Goal: Information Seeking & Learning: Find specific fact

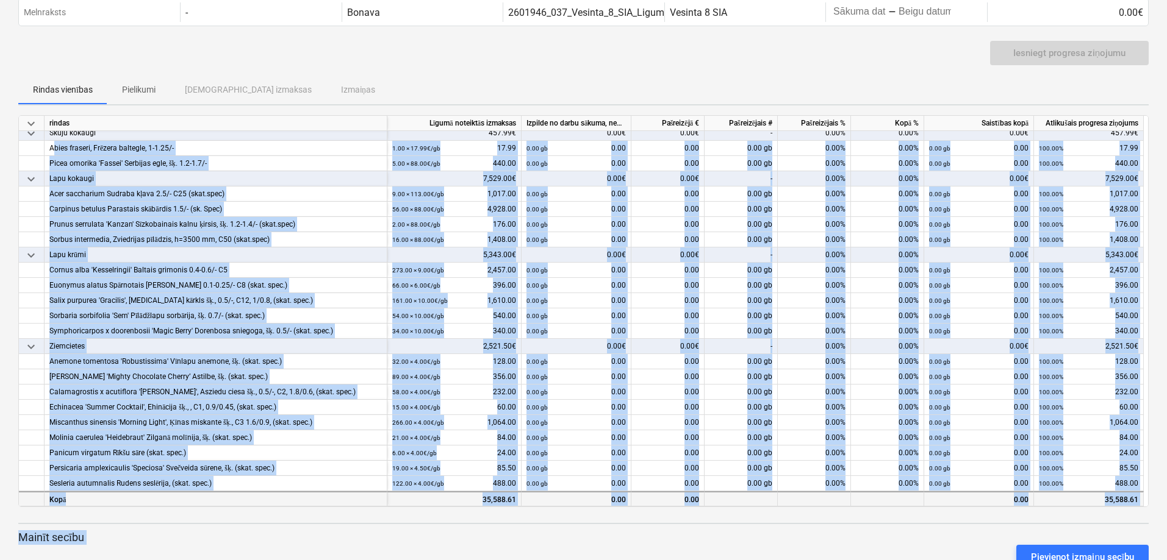
scroll to position [93, 0]
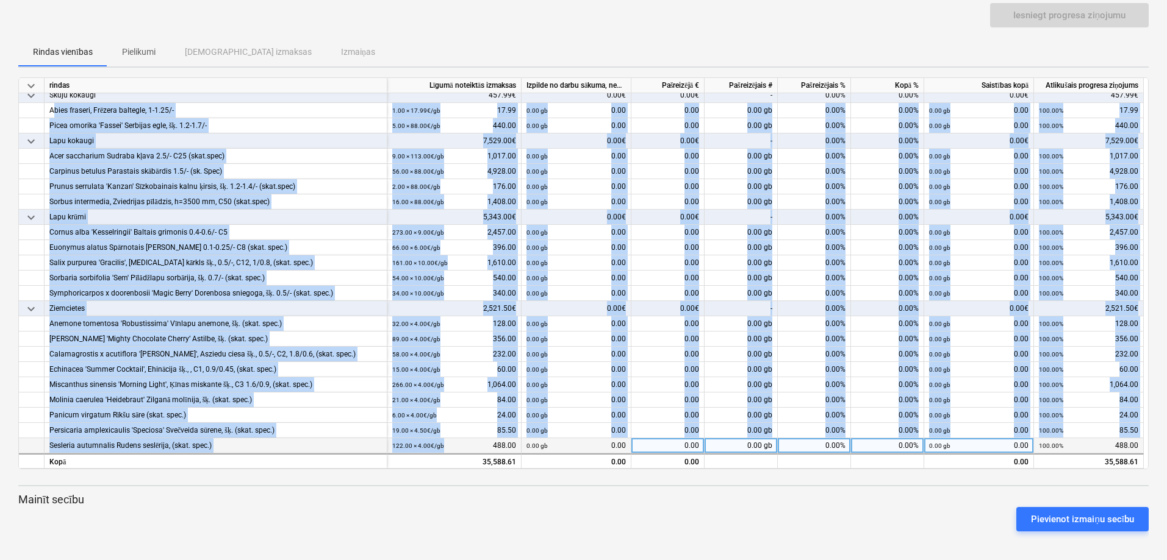
drag, startPoint x: 50, startPoint y: 358, endPoint x: 443, endPoint y: 443, distance: 401.9
click at [443, 443] on div "keyboard_arrow_down rindas Līgumā noteiktās izmaksas Izpilde no darbu sākuma, n…" at bounding box center [583, 273] width 1130 height 392
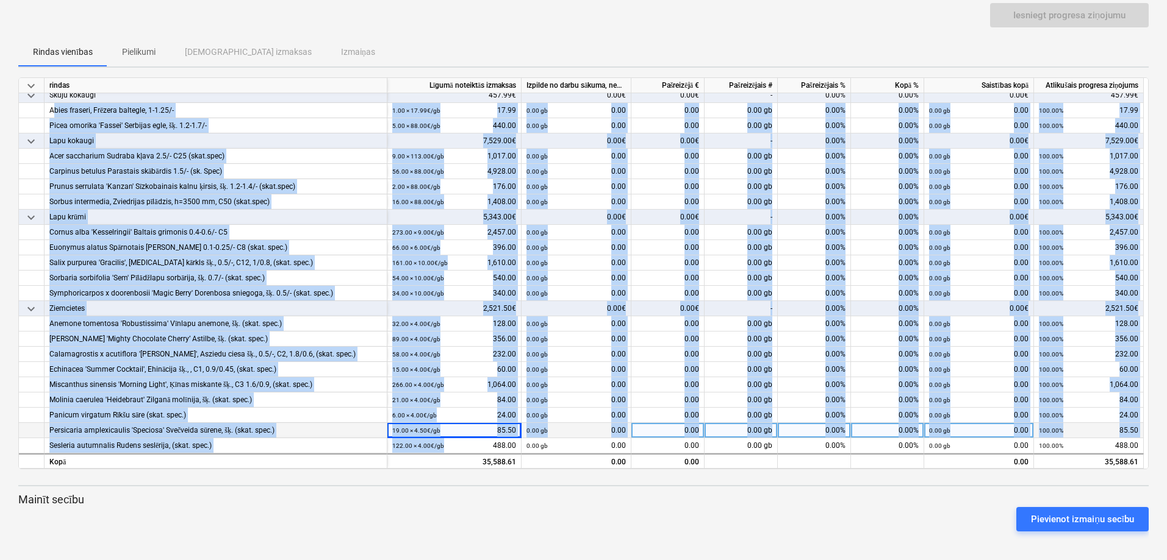
copy div "Lorem ipsumdo, Sitamet consecte, 7-3.23/- 6.40 × 37.34€ / ad 79.46 7.00 el 1.89…"
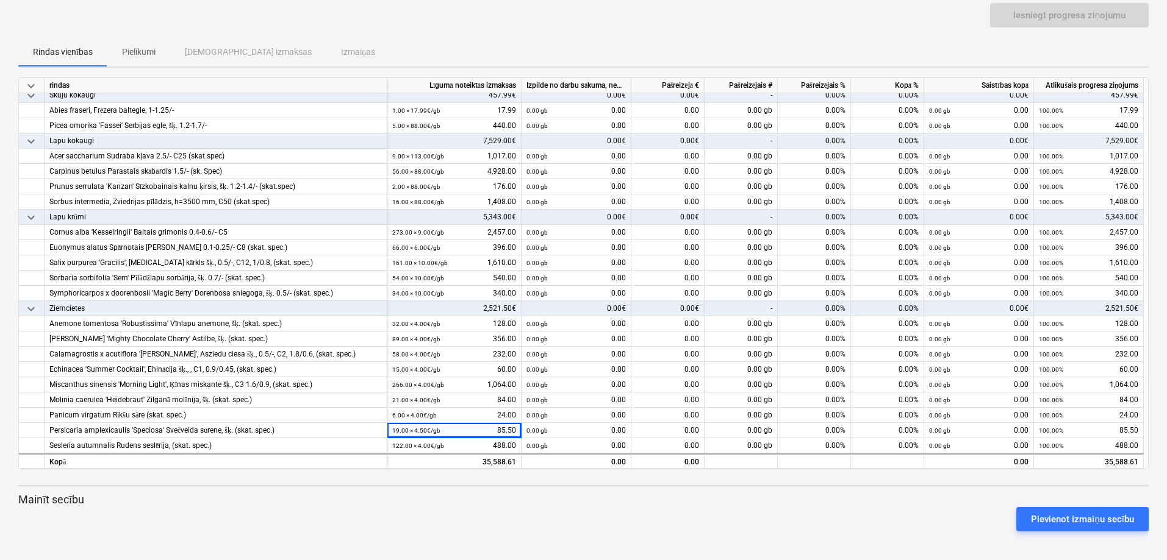
click at [422, 548] on div "keyboard_arrow_down Statuss Apstiprināts plkst Uzņēmums Līguma nosaukums Apņemi…" at bounding box center [583, 234] width 1167 height 654
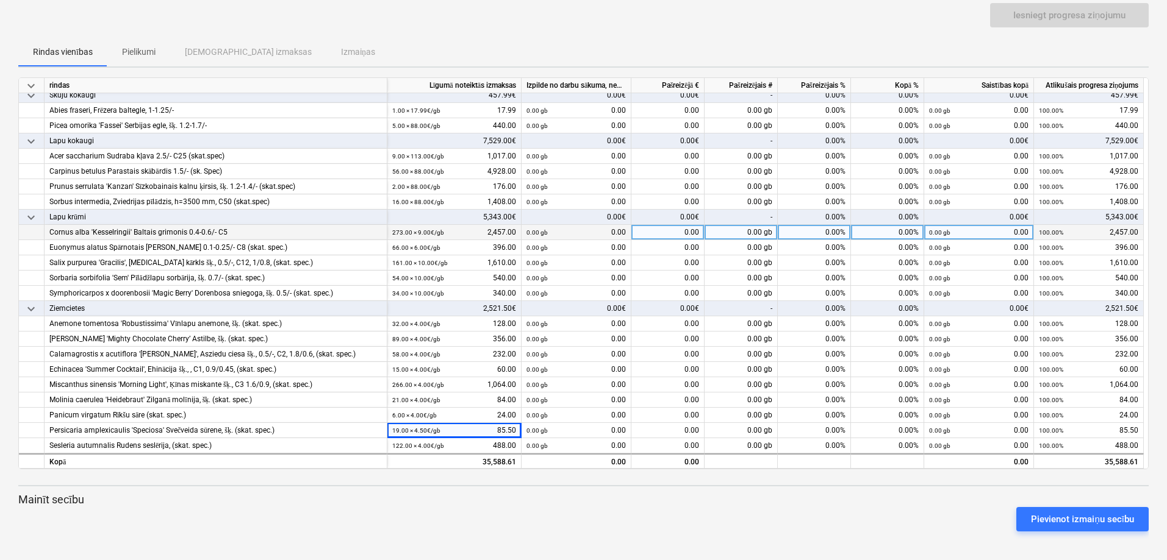
scroll to position [56, 0]
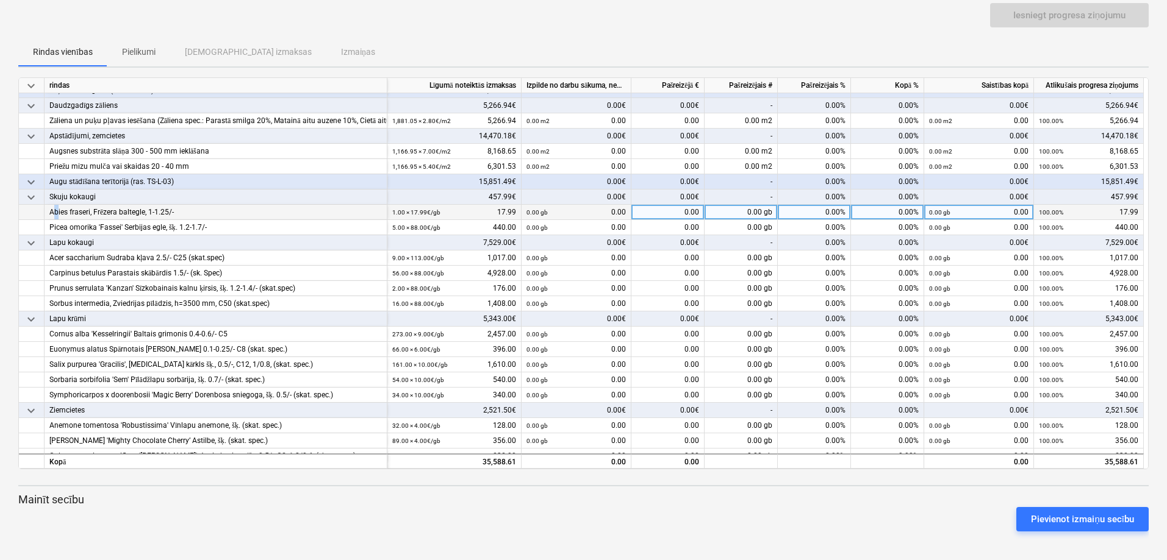
drag, startPoint x: 48, startPoint y: 207, endPoint x: 55, endPoint y: 208, distance: 7.3
click at [55, 208] on div "Abies fraseri, Frēzera baltegle, 1-1.25/-" at bounding box center [216, 212] width 343 height 15
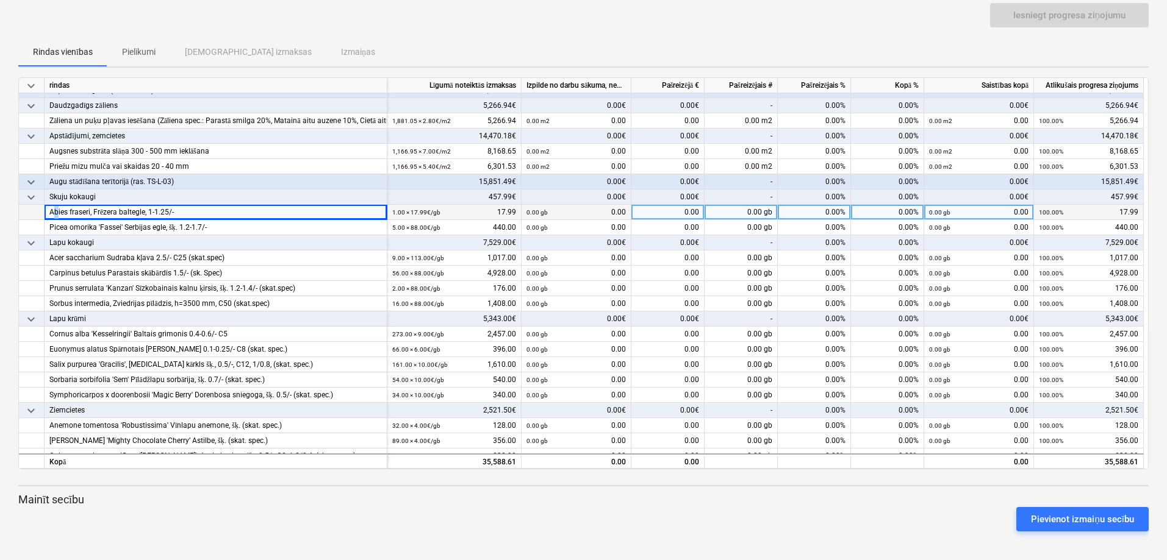
click at [55, 209] on div "Abies fraseri, Frēzera baltegle, 1-1.25/-" at bounding box center [215, 212] width 332 height 15
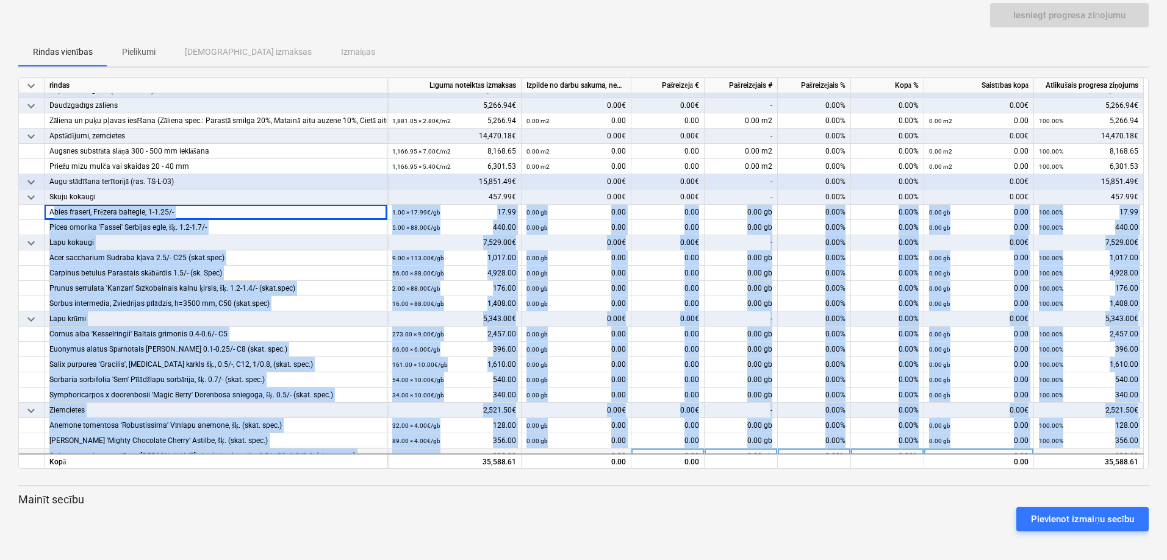
drag, startPoint x: 48, startPoint y: 210, endPoint x: 449, endPoint y: 451, distance: 467.7
click at [449, 451] on div "keyboard_arrow_down rindas Līgumā noteiktās izmaksas Izpilde no darbu sākuma, n…" at bounding box center [583, 273] width 1130 height 392
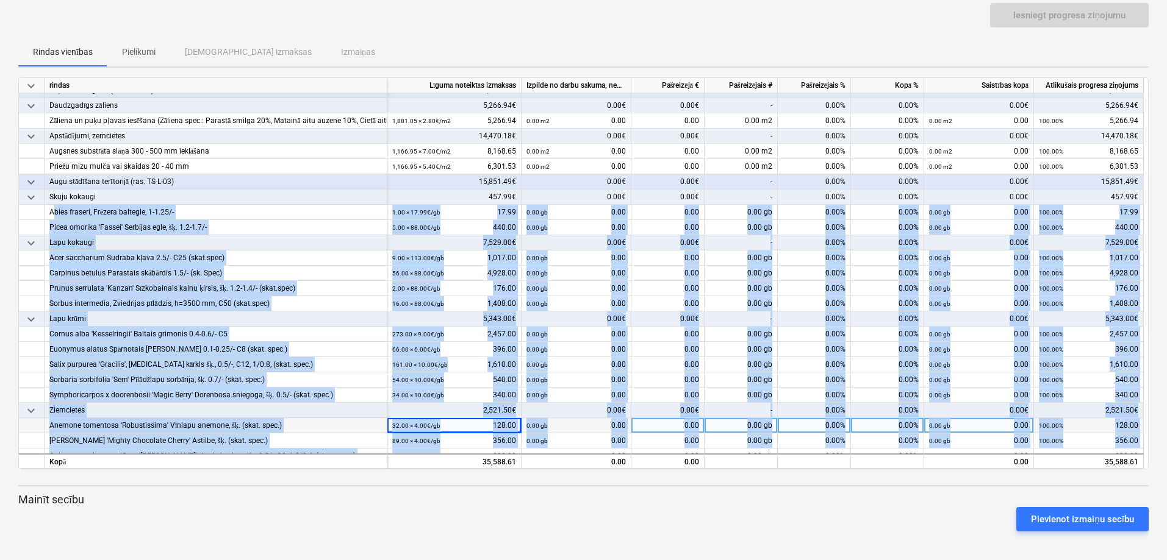
copy div "Lorem ipsumdo, Sitamet consecte, 7-3.23/- 6.40 × 37.34€ / ad 79.46 7.00 el 1.89…"
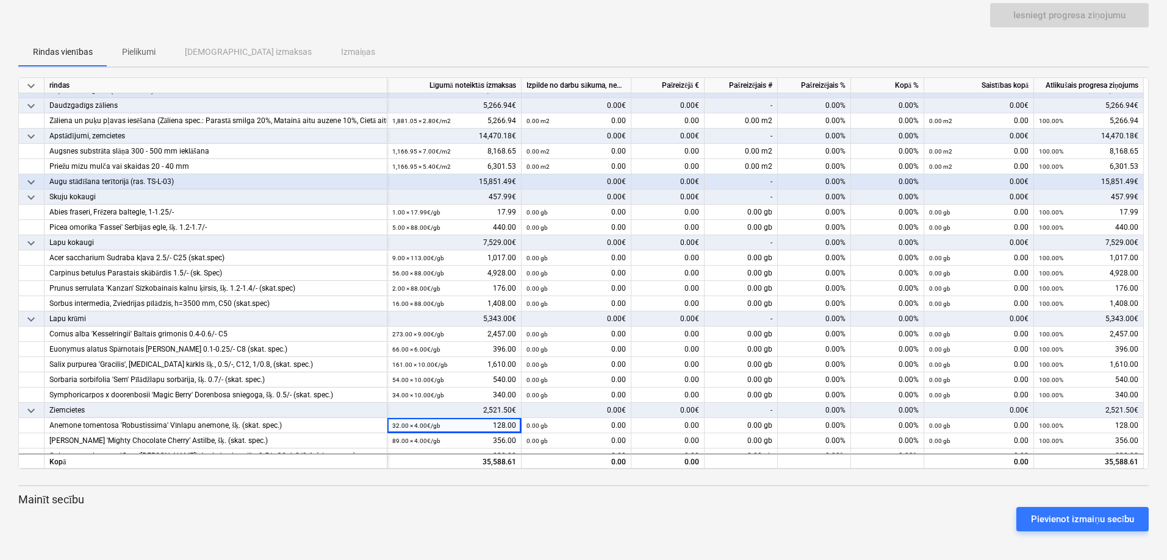
click at [369, 550] on div "keyboard_arrow_down Statuss Apstiprināts plkst Uzņēmums Līguma nosaukums Apņemi…" at bounding box center [583, 234] width 1167 height 654
click at [378, 526] on div "Pievienot izmaiņu secību" at bounding box center [583, 519] width 1140 height 34
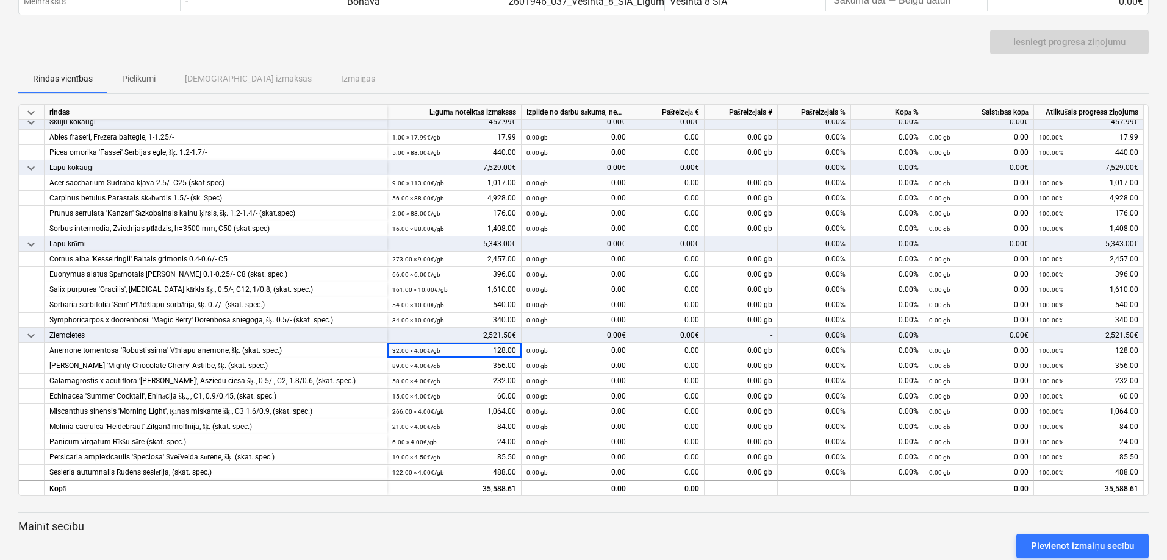
scroll to position [93, 0]
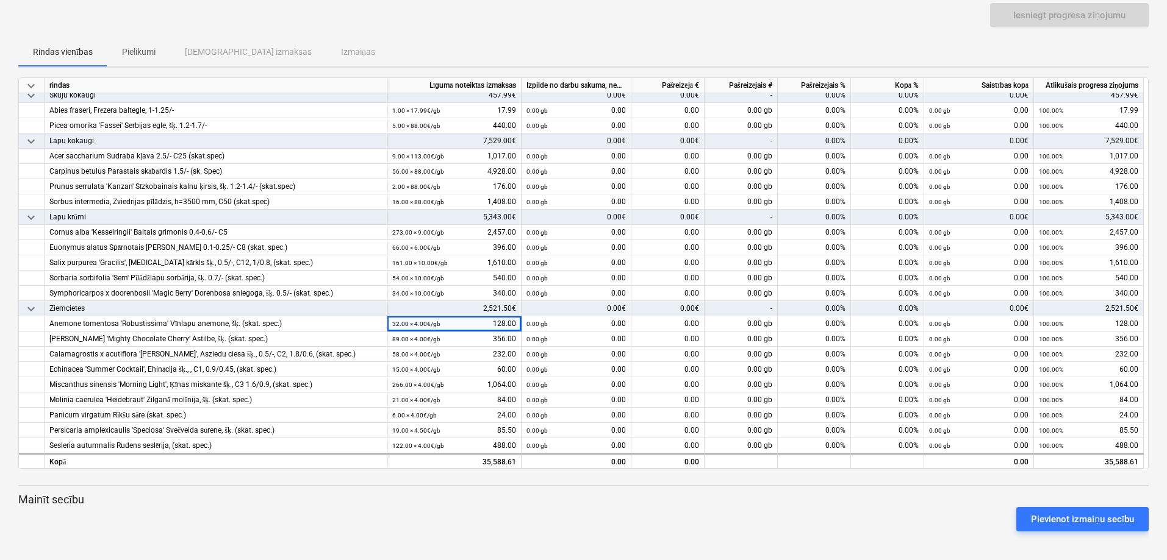
click at [377, 496] on p "Mainīt secību" at bounding box center [583, 500] width 1130 height 15
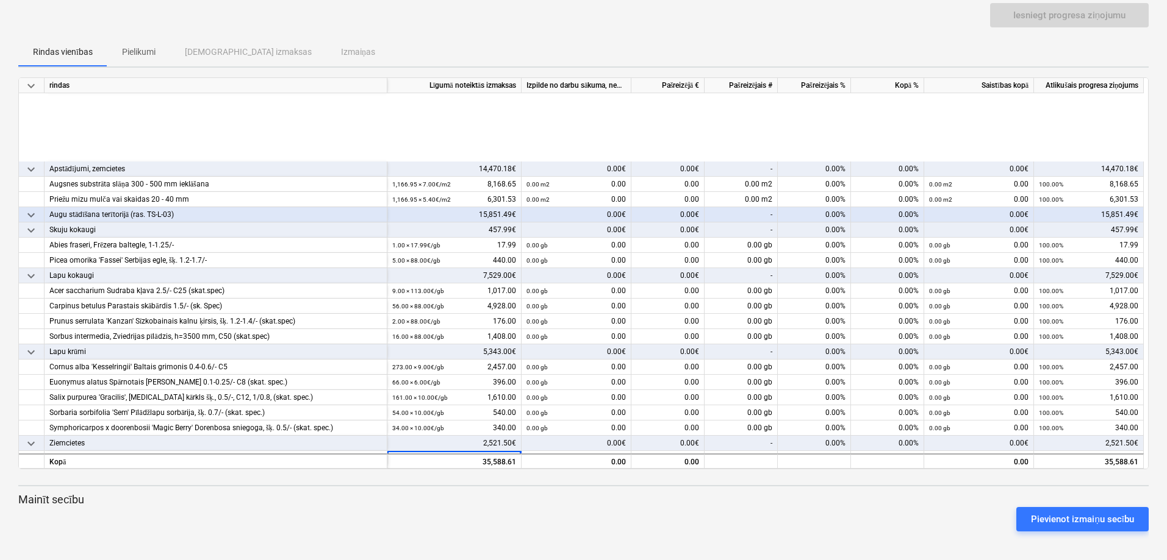
scroll to position [0, 0]
